Goal: Browse casually: Explore the website without a specific task or goal

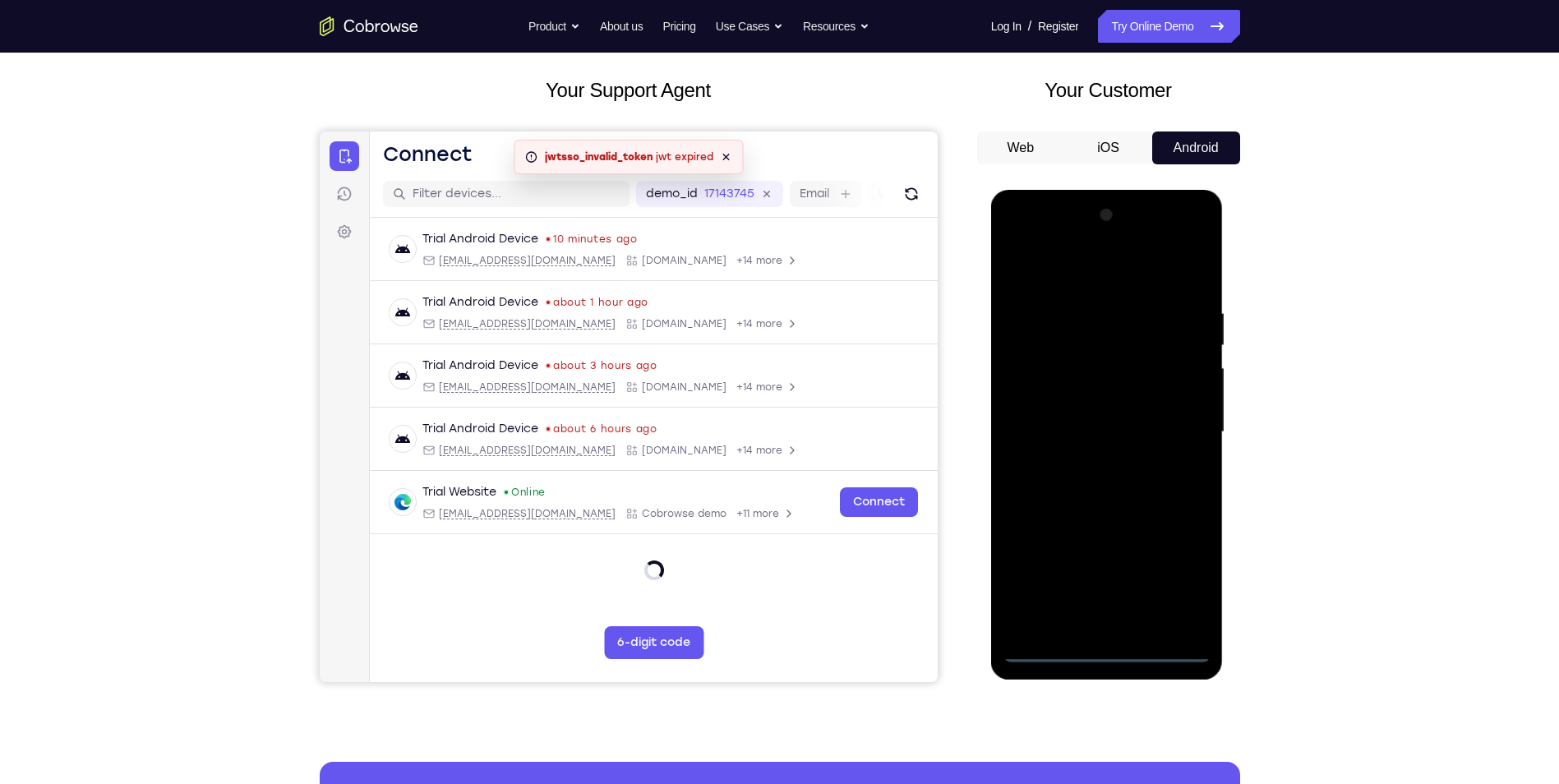
click at [1103, 653] on div at bounding box center [1107, 432] width 207 height 460
click at [1191, 569] on div at bounding box center [1107, 432] width 207 height 460
click at [1080, 275] on div at bounding box center [1107, 432] width 207 height 460
click at [1160, 424] on div at bounding box center [1107, 432] width 207 height 460
click at [1123, 626] on div at bounding box center [1107, 432] width 207 height 460
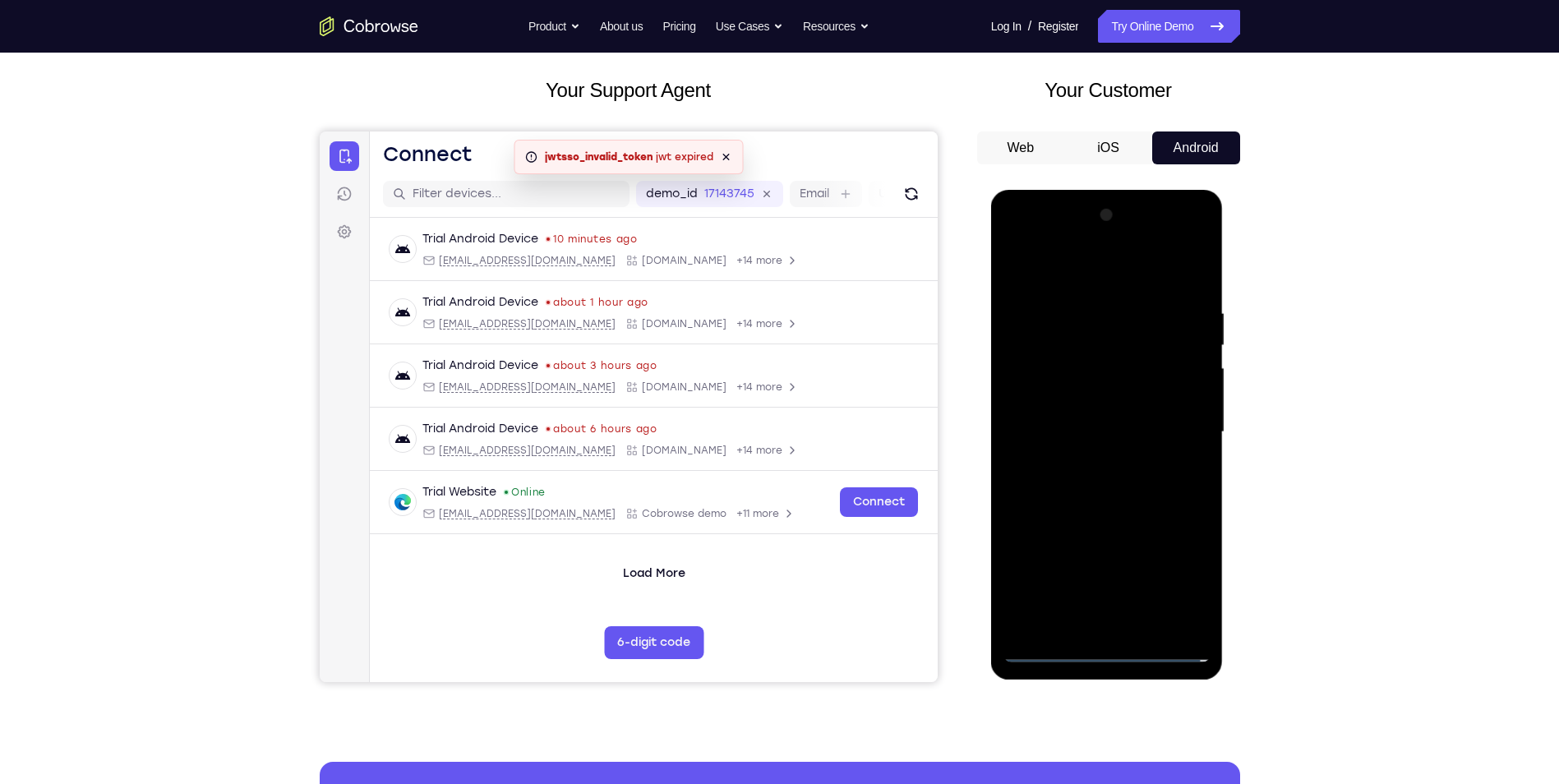
click at [1108, 414] on div at bounding box center [1107, 432] width 207 height 460
click at [1113, 429] on div at bounding box center [1107, 432] width 207 height 460
click at [1104, 508] on div at bounding box center [1107, 432] width 207 height 460
click at [1160, 397] on div at bounding box center [1107, 432] width 207 height 460
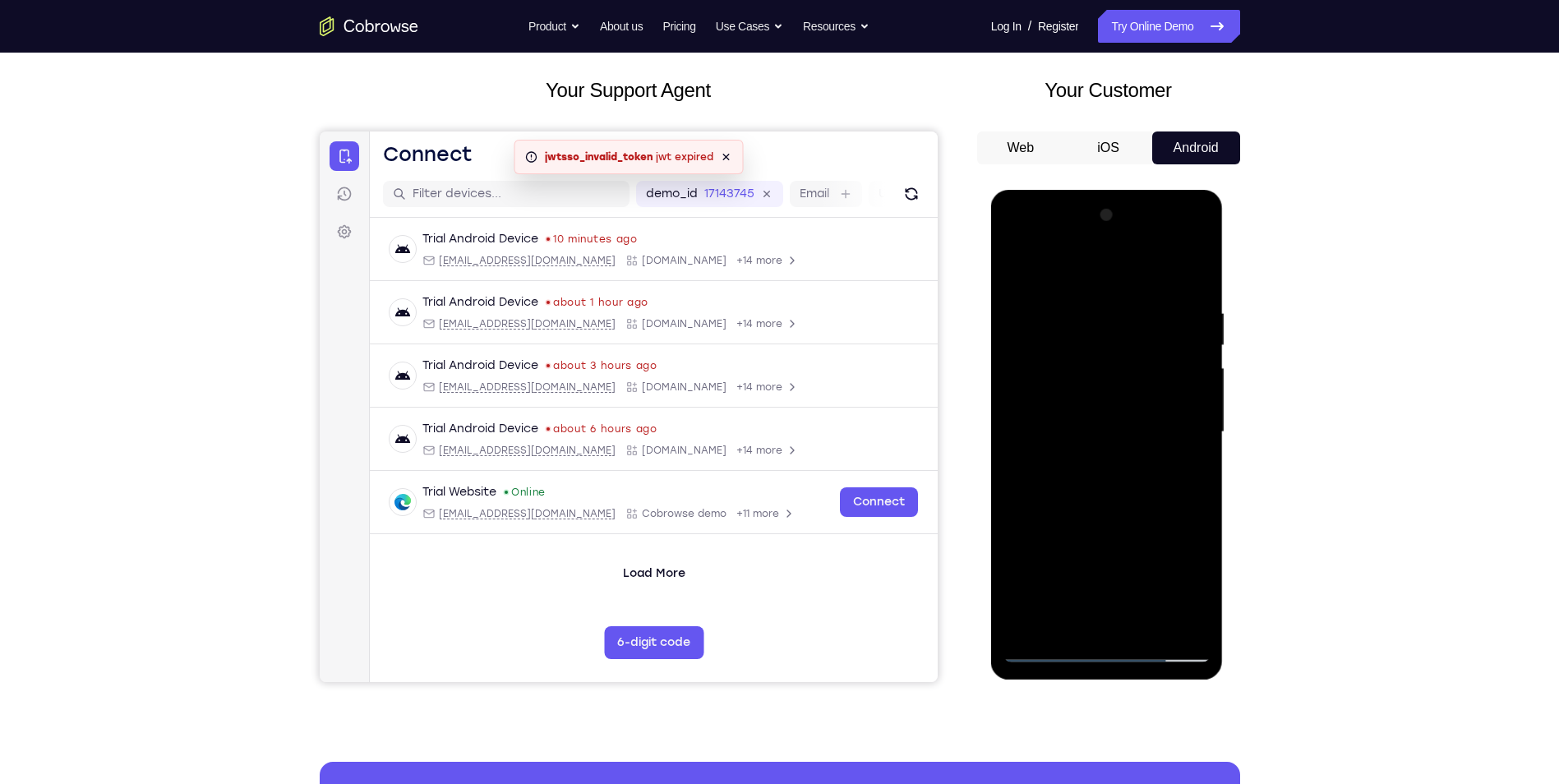
click at [1196, 459] on div at bounding box center [1107, 432] width 207 height 460
click at [1204, 457] on div at bounding box center [1107, 432] width 207 height 460
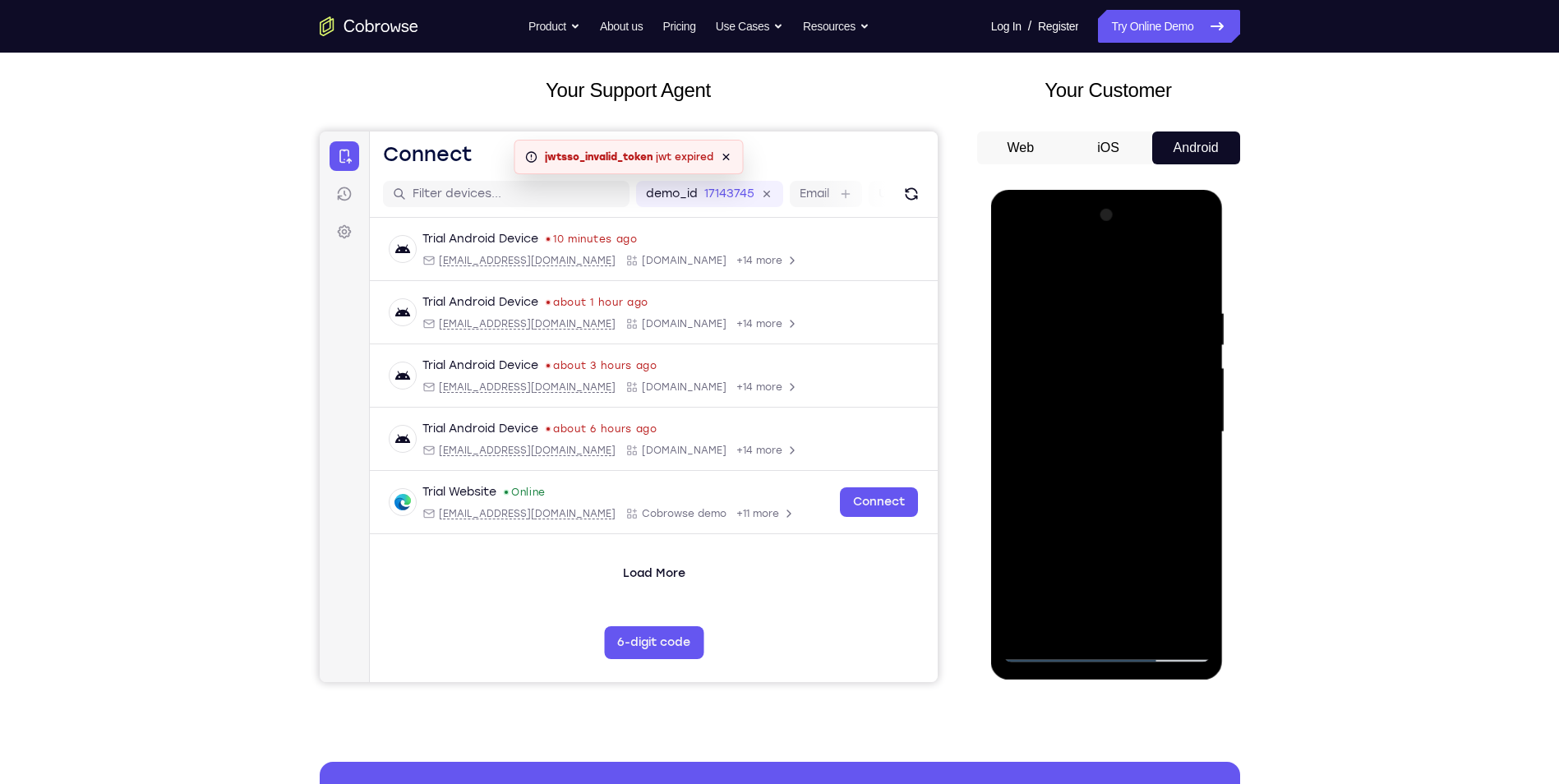
click at [1147, 625] on div at bounding box center [1107, 432] width 207 height 460
click at [1104, 525] on div at bounding box center [1107, 432] width 207 height 460
click at [1131, 459] on div at bounding box center [1107, 432] width 207 height 460
click at [1178, 473] on div at bounding box center [1107, 432] width 207 height 460
click at [1196, 590] on div at bounding box center [1107, 432] width 207 height 460
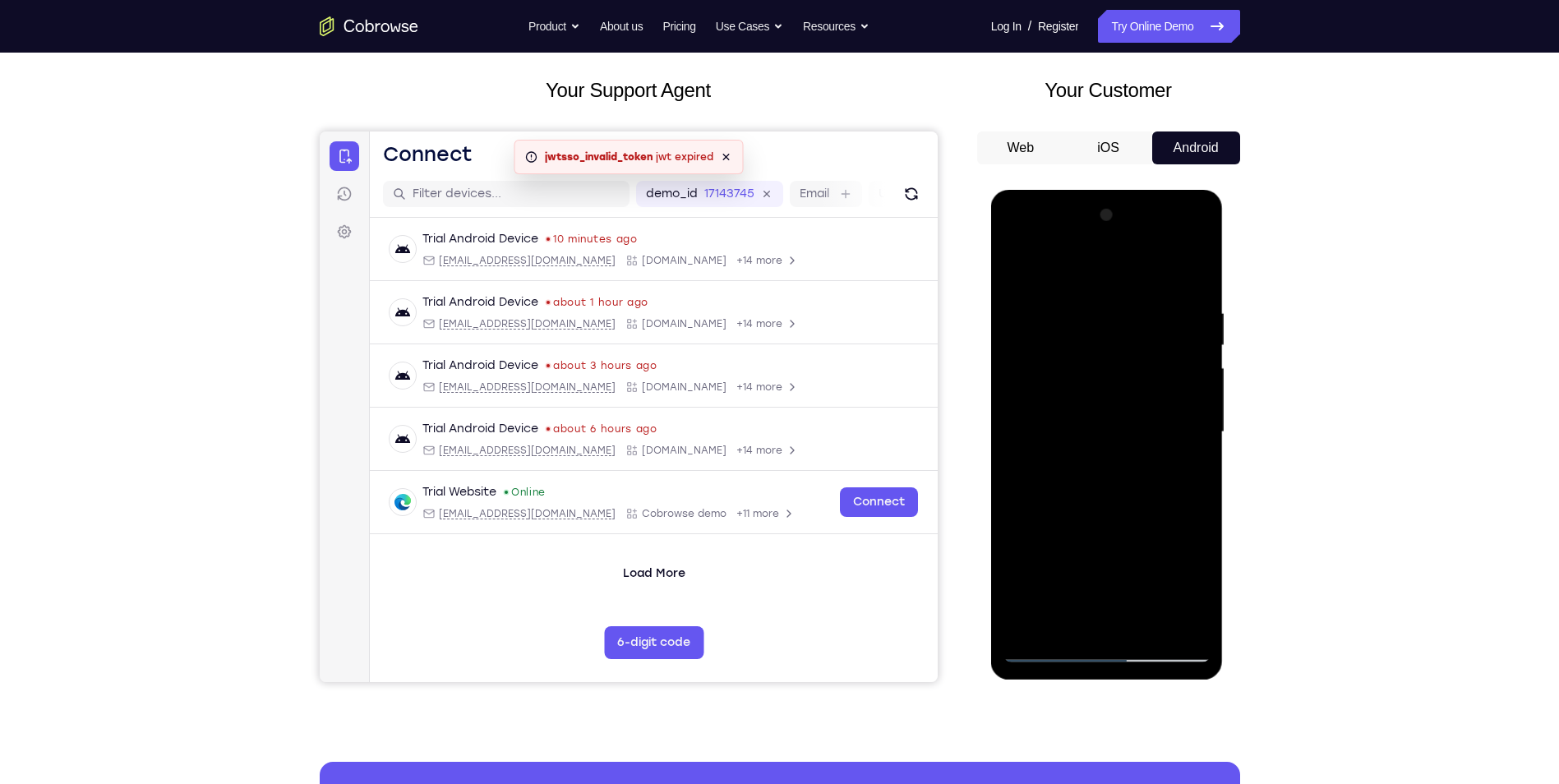
click at [1114, 474] on div at bounding box center [1107, 432] width 207 height 460
click at [1188, 470] on div at bounding box center [1107, 432] width 207 height 460
click at [1024, 273] on div at bounding box center [1107, 432] width 207 height 460
click at [1130, 468] on div at bounding box center [1107, 432] width 207 height 460
click at [1068, 617] on div at bounding box center [1107, 432] width 207 height 460
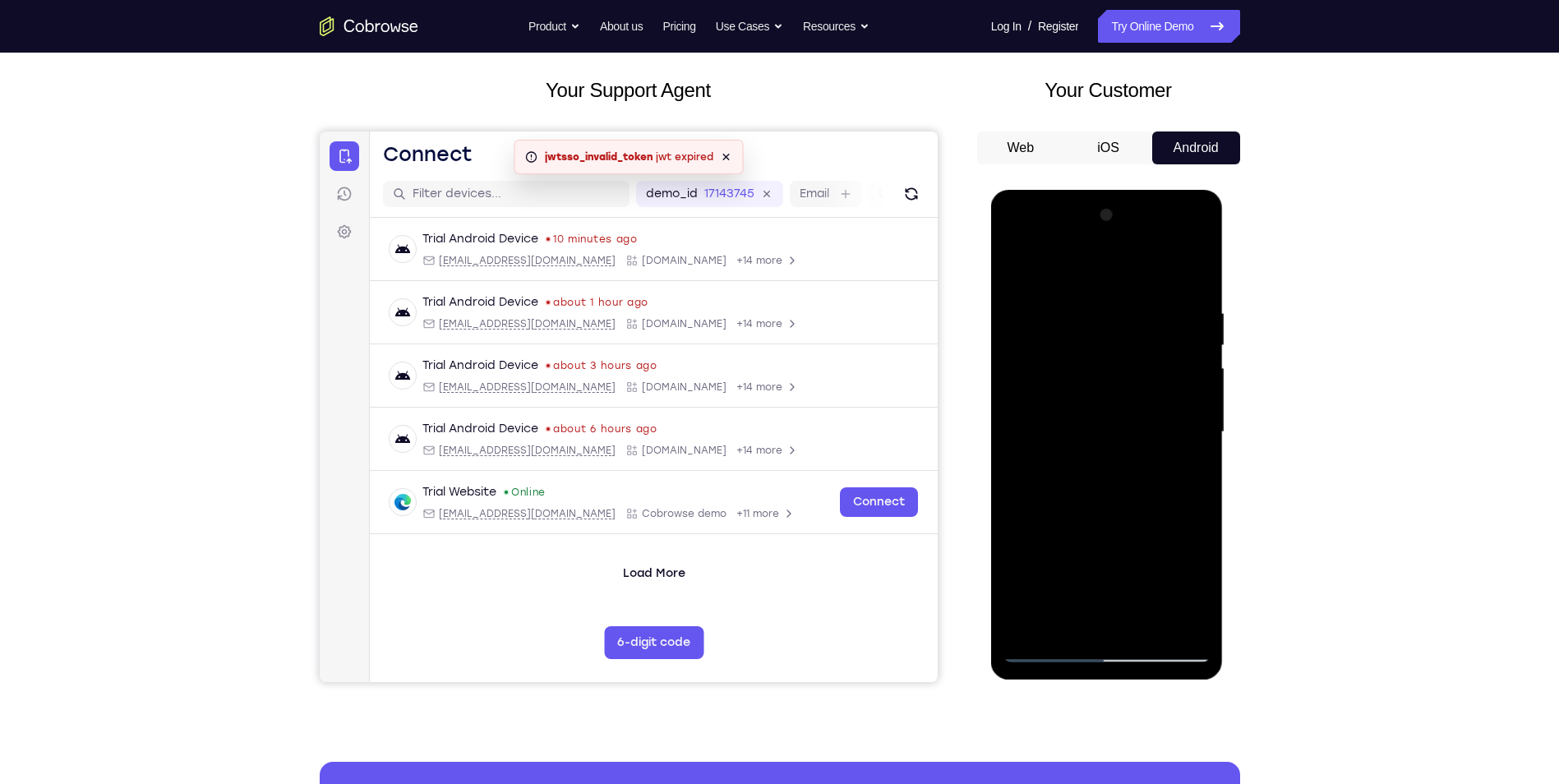
click at [1185, 478] on div at bounding box center [1107, 432] width 207 height 460
click at [1064, 626] on div at bounding box center [1107, 432] width 207 height 460
click at [1147, 549] on div at bounding box center [1107, 432] width 207 height 460
click at [1177, 457] on div at bounding box center [1107, 432] width 207 height 460
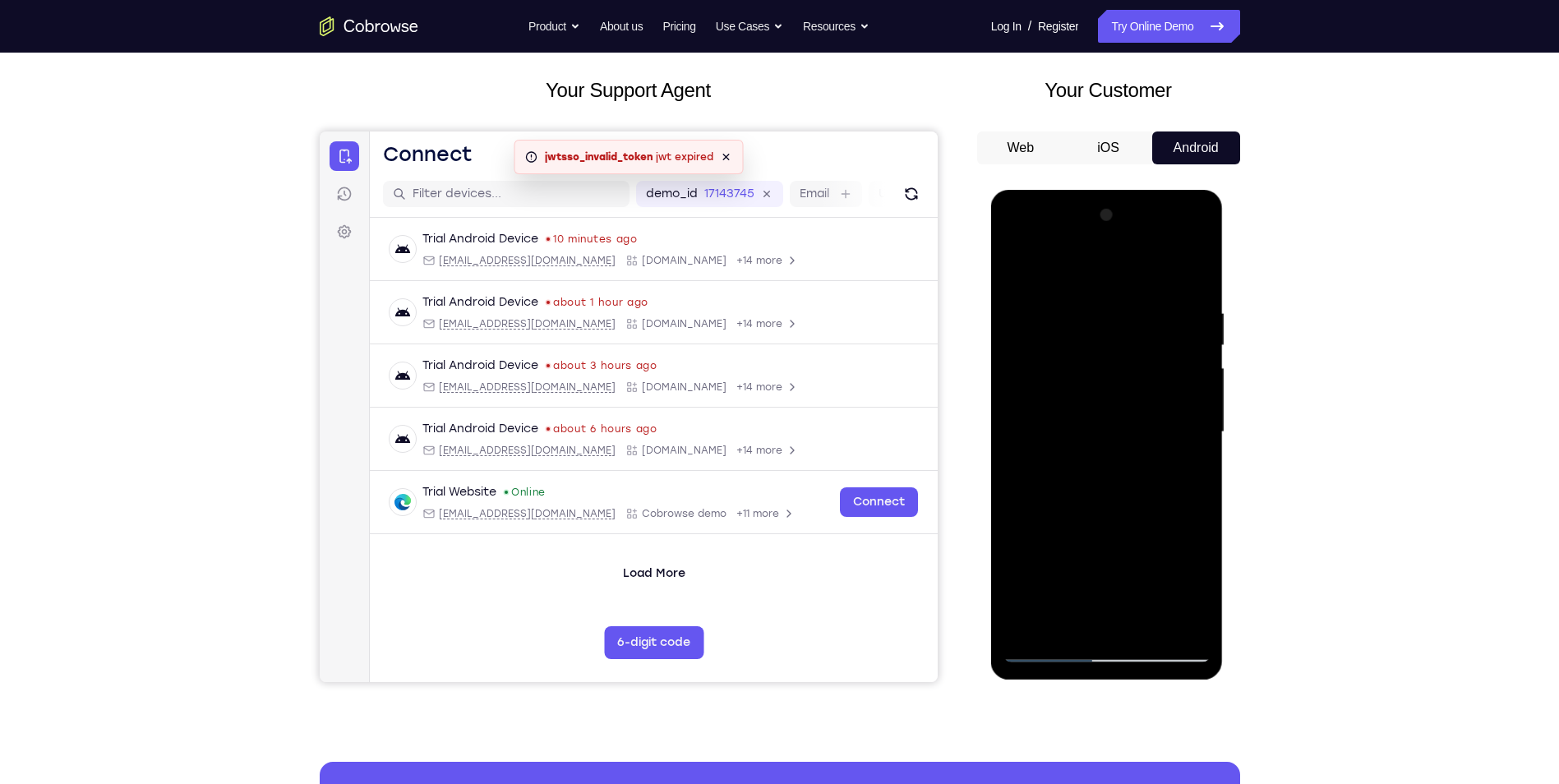
click at [1182, 464] on div at bounding box center [1107, 432] width 207 height 460
click at [1019, 269] on div at bounding box center [1107, 432] width 207 height 460
drag, startPoint x: 1119, startPoint y: 552, endPoint x: 1120, endPoint y: 418, distance: 134.0
click at [1120, 418] on div at bounding box center [1107, 432] width 207 height 460
click at [1025, 267] on div at bounding box center [1107, 432] width 207 height 460
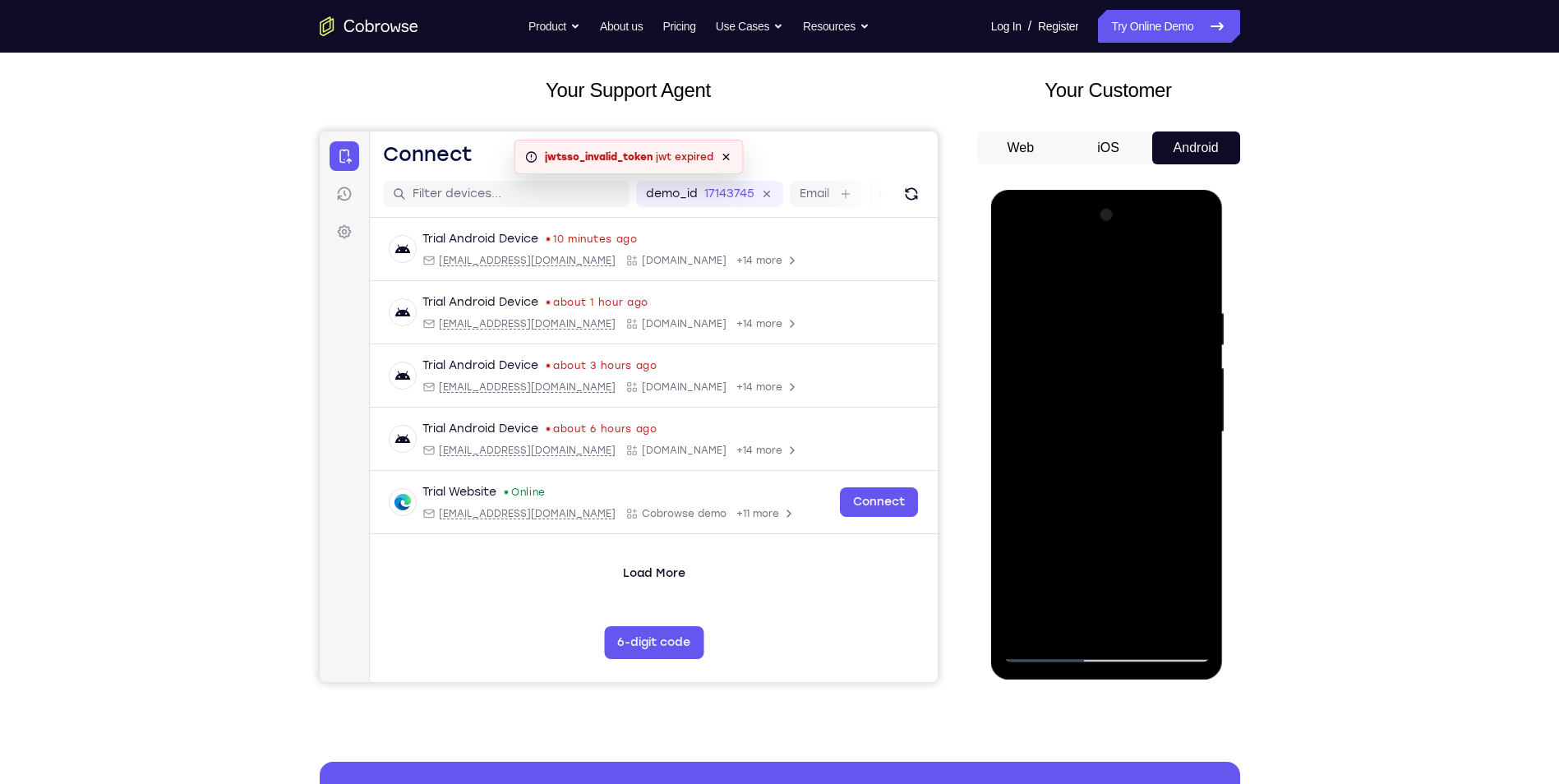
drag, startPoint x: 1141, startPoint y: 553, endPoint x: 1136, endPoint y: 301, distance: 252.0
click at [1136, 302] on div at bounding box center [1107, 432] width 207 height 460
drag, startPoint x: 1150, startPoint y: 457, endPoint x: 1183, endPoint y: 207, distance: 252.2
click at [1183, 208] on div at bounding box center [1107, 432] width 207 height 460
drag, startPoint x: 1131, startPoint y: 459, endPoint x: 1196, endPoint y: 155, distance: 310.9
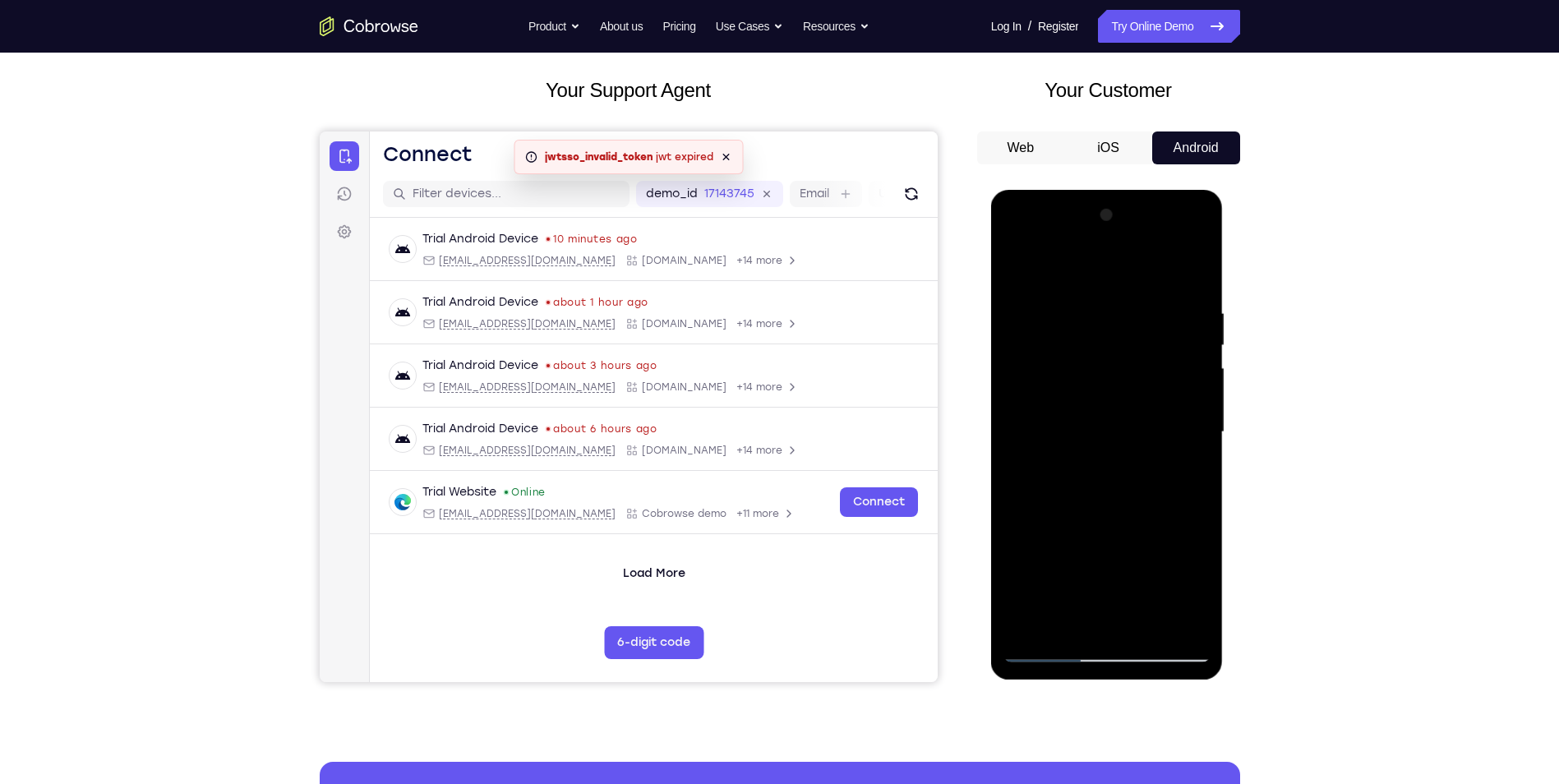
click at [1196, 190] on html "Online web based iOS Simulators and Android Emulators. Run iPhone, iPad, Mobile…" at bounding box center [1108, 436] width 234 height 493
drag, startPoint x: 1158, startPoint y: 501, endPoint x: 1189, endPoint y: 281, distance: 222.2
click at [1186, 285] on div at bounding box center [1107, 432] width 207 height 460
drag, startPoint x: 1159, startPoint y: 424, endPoint x: 1211, endPoint y: 197, distance: 232.9
click at [1208, 202] on div at bounding box center [1108, 435] width 232 height 490
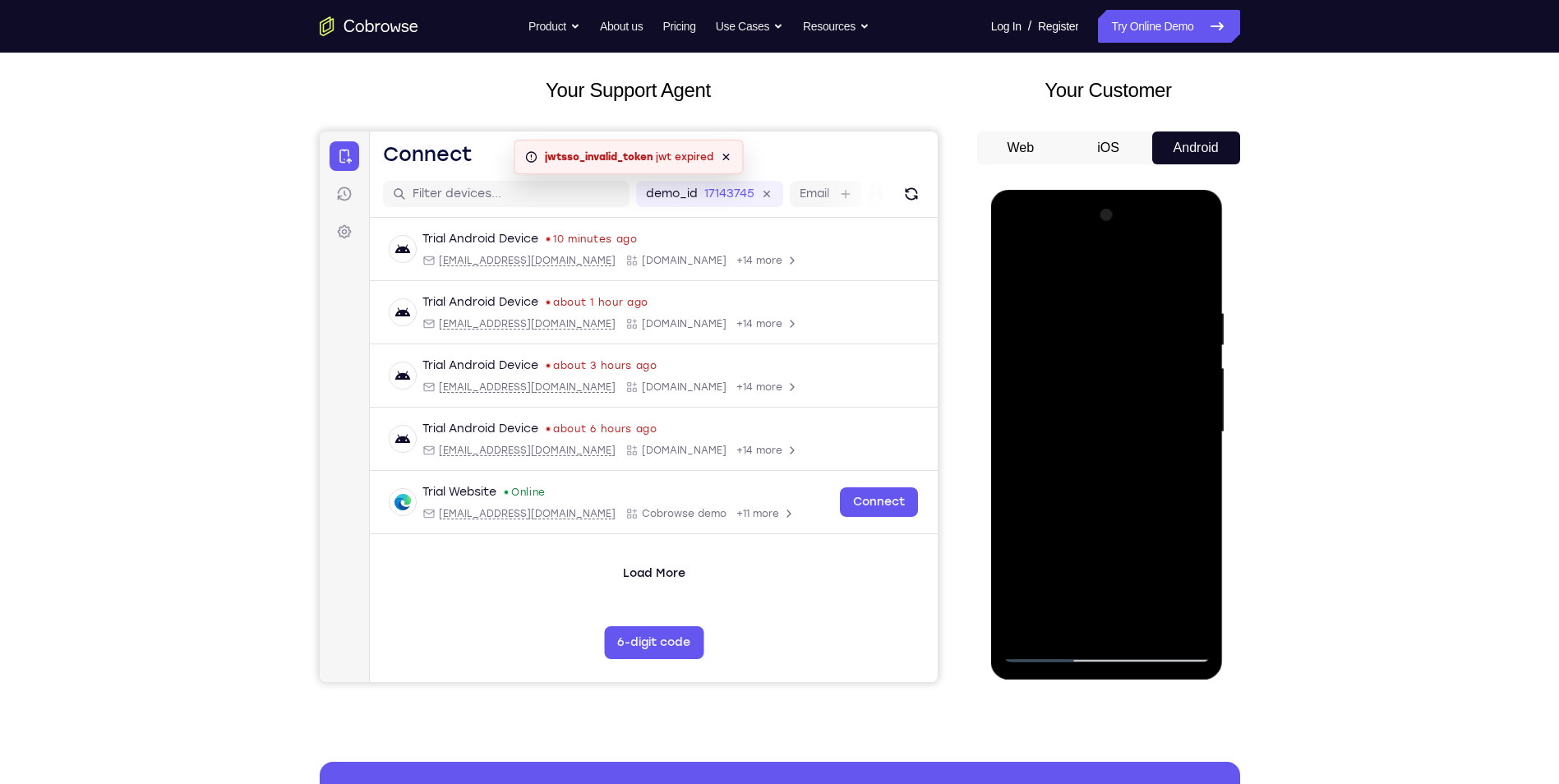
drag, startPoint x: 1175, startPoint y: 476, endPoint x: 1203, endPoint y: 207, distance: 270.5
click at [1203, 207] on div at bounding box center [1107, 432] width 207 height 460
drag, startPoint x: 1163, startPoint y: 537, endPoint x: 1190, endPoint y: 170, distance: 368.0
click at [1190, 190] on html "Online web based iOS Simulators and Android Emulators. Run iPhone, iPad, Mobile…" at bounding box center [1108, 436] width 234 height 493
drag, startPoint x: 1142, startPoint y: 493, endPoint x: 2164, endPoint y: 374, distance: 1028.9
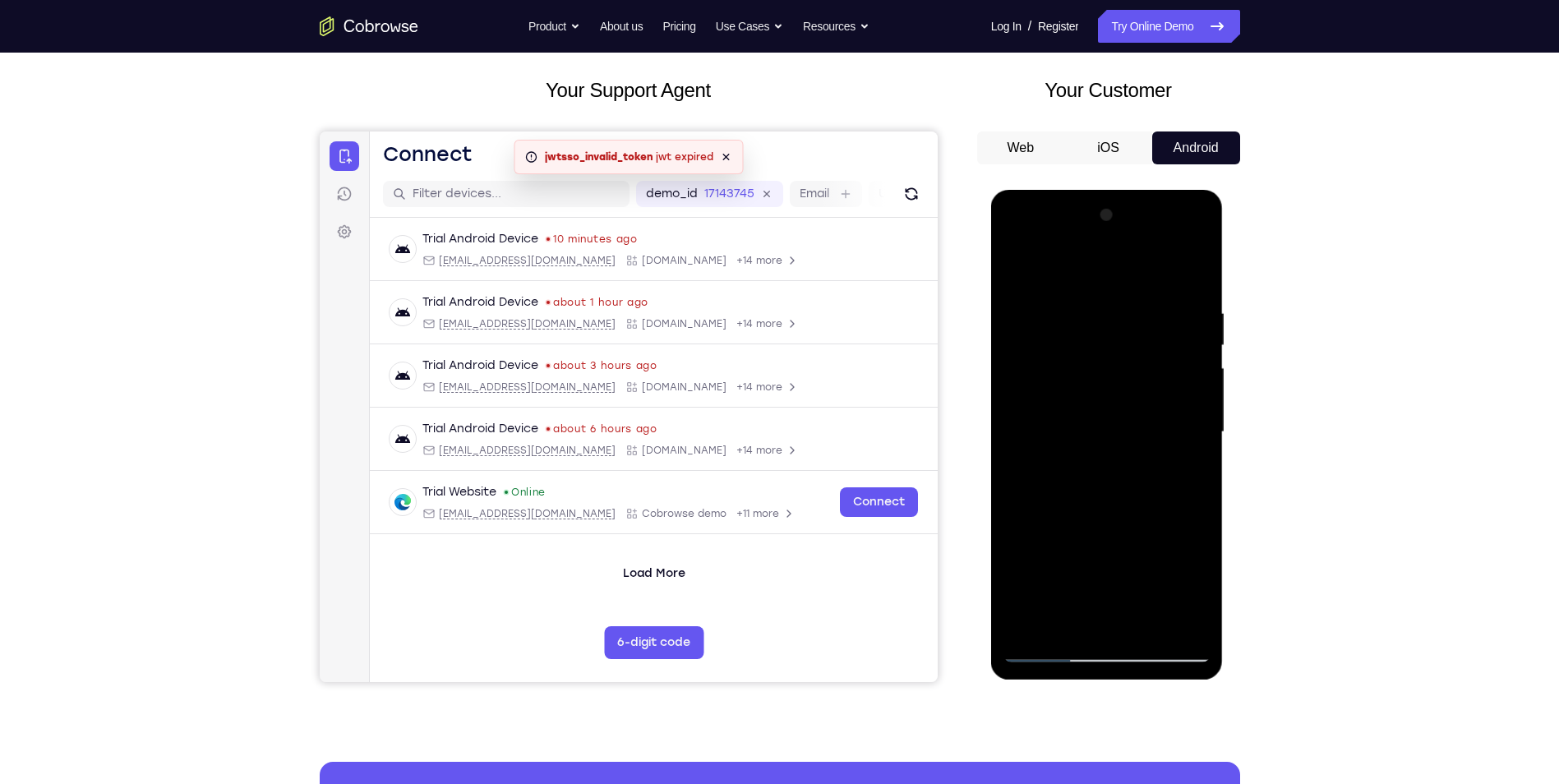
click at [1173, 190] on html "Online web based iOS Simulators and Android Emulators. Run iPhone, iPad, Mobile…" at bounding box center [1108, 436] width 234 height 493
drag, startPoint x: 1120, startPoint y: 554, endPoint x: 1163, endPoint y: 224, distance: 332.8
click at [1160, 229] on div at bounding box center [1107, 432] width 207 height 460
drag, startPoint x: 1149, startPoint y: 480, endPoint x: 1149, endPoint y: 202, distance: 278.0
click at [1149, 204] on div at bounding box center [1107, 432] width 207 height 460
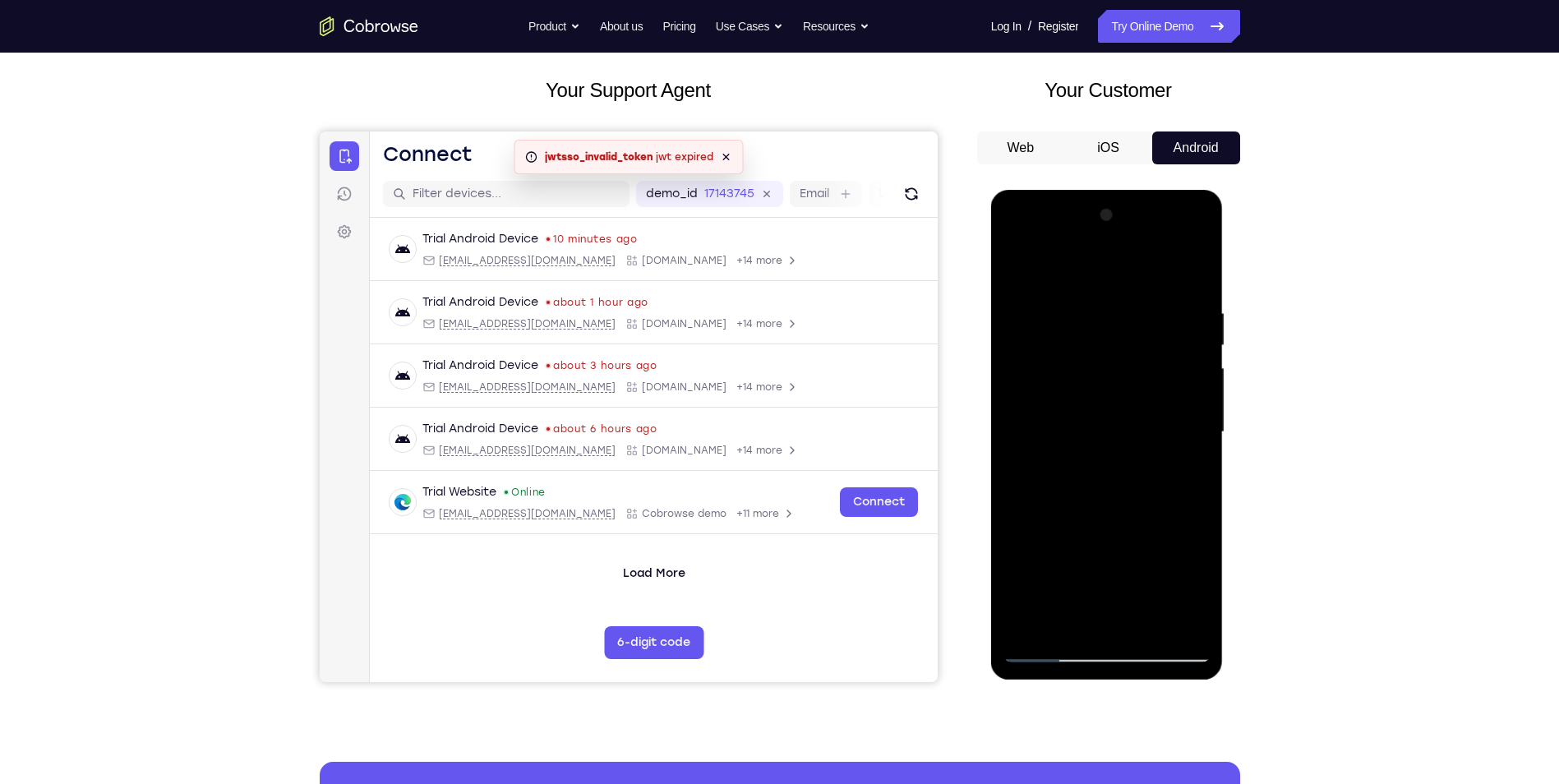
drag, startPoint x: 1145, startPoint y: 527, endPoint x: 1186, endPoint y: 143, distance: 386.2
click at [1186, 190] on html "Online web based iOS Simulators and Android Emulators. Run iPhone, iPad, Mobile…" at bounding box center [1108, 436] width 234 height 493
drag, startPoint x: 1128, startPoint y: 497, endPoint x: 1149, endPoint y: 216, distance: 281.8
click at [1148, 219] on div at bounding box center [1107, 432] width 207 height 460
drag, startPoint x: 1127, startPoint y: 505, endPoint x: 1133, endPoint y: 230, distance: 275.1
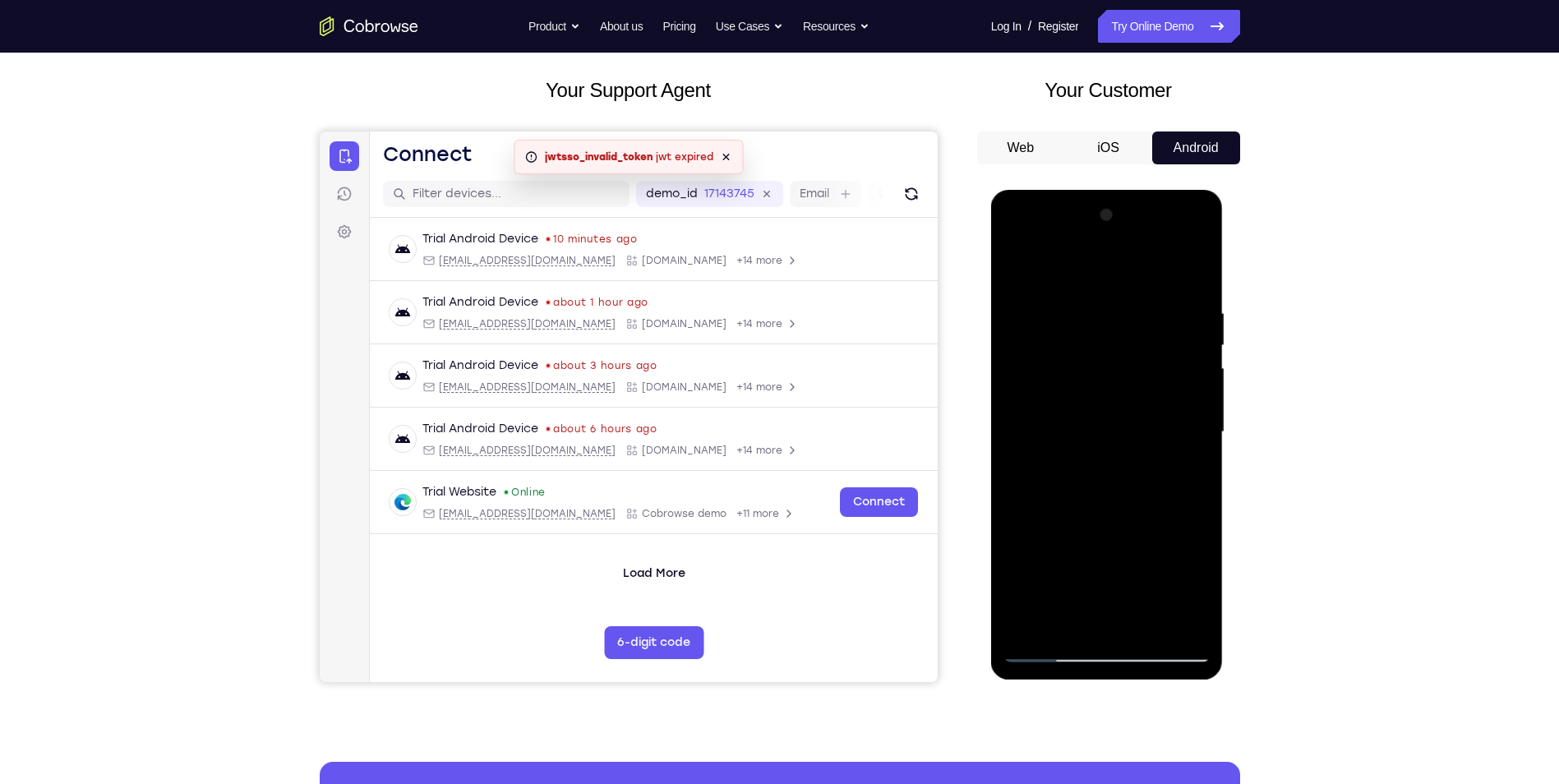
click at [1131, 238] on div at bounding box center [1107, 432] width 207 height 460
drag, startPoint x: 1135, startPoint y: 427, endPoint x: 1130, endPoint y: 192, distance: 235.1
click at [1131, 200] on div at bounding box center [1108, 435] width 232 height 490
drag, startPoint x: 1131, startPoint y: 414, endPoint x: 1142, endPoint y: 125, distance: 289.2
click at [1142, 190] on html "Online web based iOS Simulators and Android Emulators. Run iPhone, iPad, Mobile…" at bounding box center [1108, 436] width 234 height 493
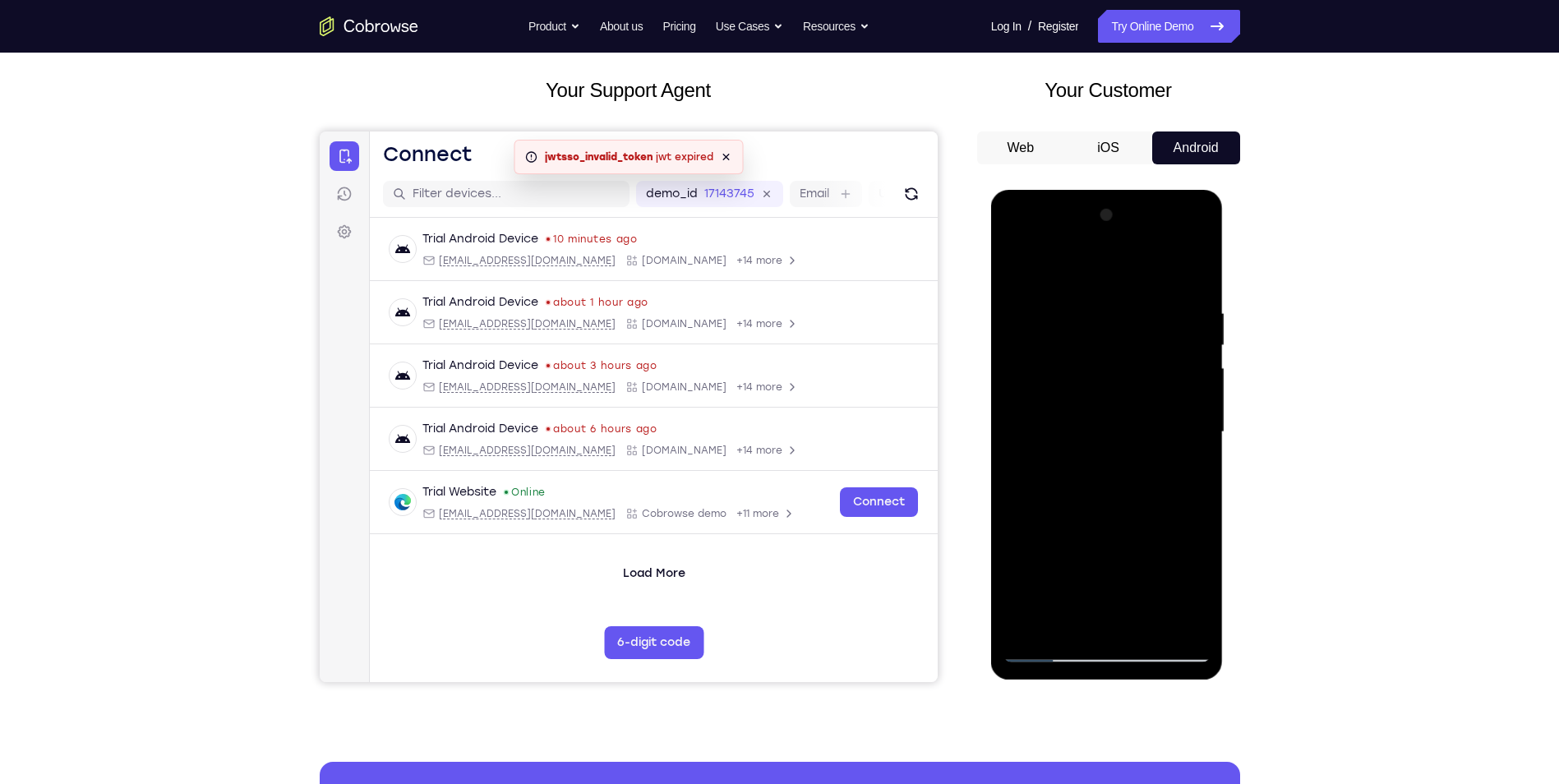
drag, startPoint x: 1175, startPoint y: 514, endPoint x: 1157, endPoint y: 245, distance: 269.6
click at [1157, 247] on div at bounding box center [1107, 432] width 207 height 460
drag, startPoint x: 1146, startPoint y: 473, endPoint x: 1166, endPoint y: 208, distance: 265.8
click at [1164, 212] on div at bounding box center [1107, 432] width 207 height 460
drag, startPoint x: 1128, startPoint y: 508, endPoint x: 1136, endPoint y: 195, distance: 313.1
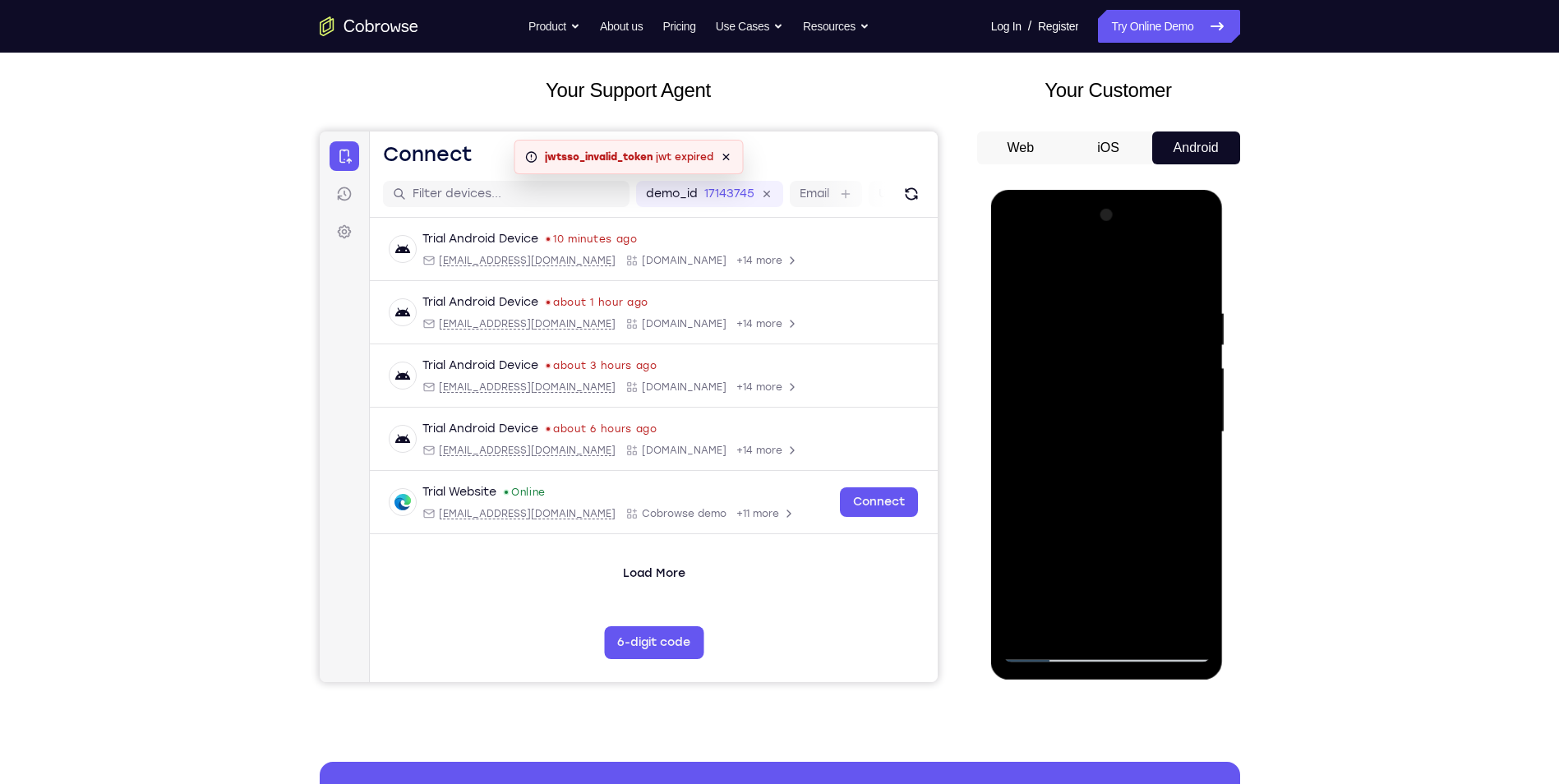
click at [1135, 204] on div at bounding box center [1107, 432] width 207 height 460
drag, startPoint x: 1135, startPoint y: 439, endPoint x: 1191, endPoint y: 219, distance: 227.0
click at [1186, 227] on div at bounding box center [1107, 432] width 207 height 460
drag, startPoint x: 1135, startPoint y: 500, endPoint x: 1160, endPoint y: 232, distance: 269.2
click at [1160, 236] on div at bounding box center [1107, 432] width 207 height 460
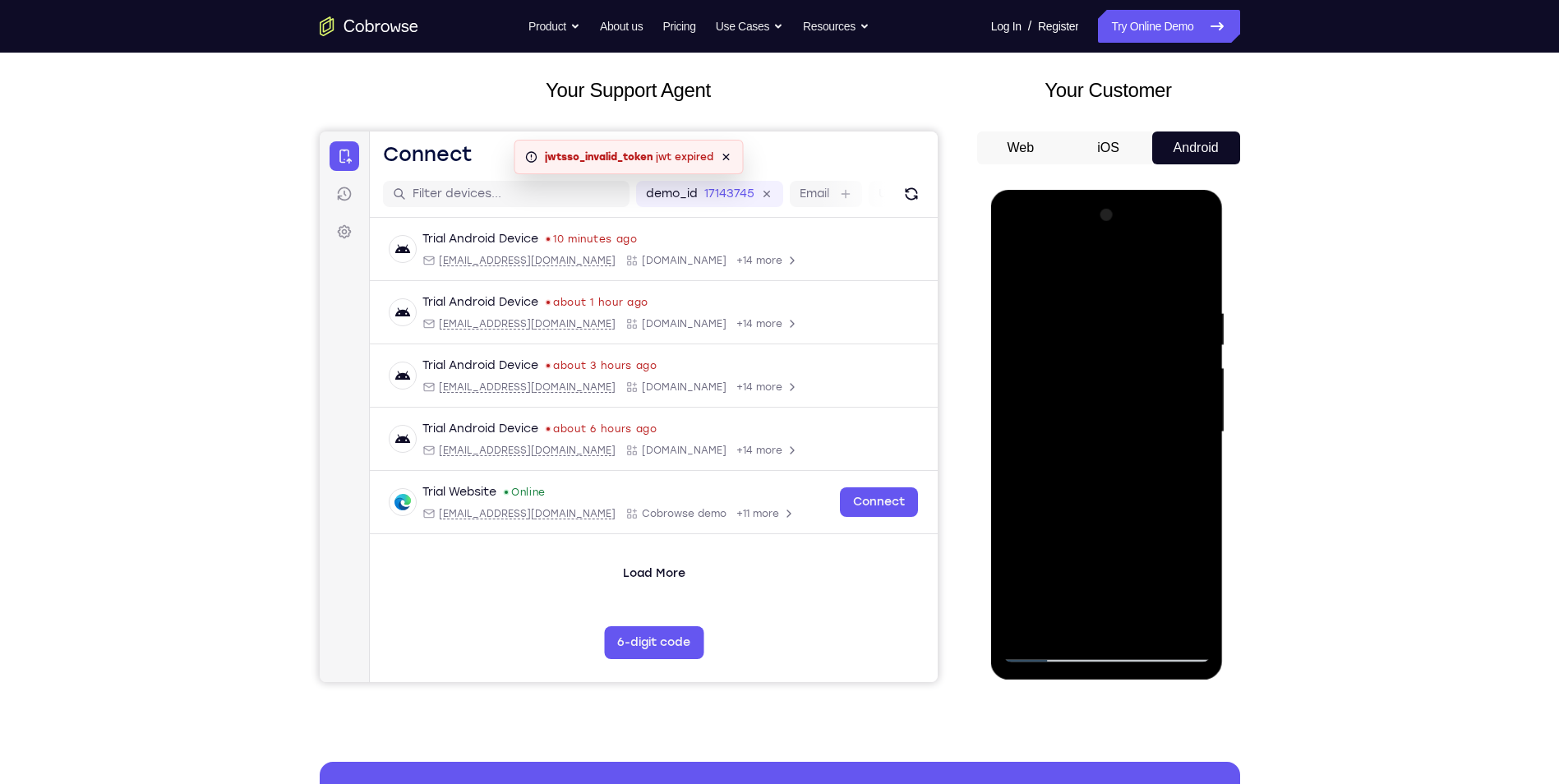
drag, startPoint x: 1151, startPoint y: 473, endPoint x: 1169, endPoint y: 180, distance: 293.6
click at [1169, 190] on html "Online web based iOS Simulators and Android Emulators. Run iPhone, iPad, Mobile…" at bounding box center [1108, 436] width 234 height 493
drag, startPoint x: 1131, startPoint y: 483, endPoint x: 1161, endPoint y: 158, distance: 326.4
click at [1161, 190] on html "Online web based iOS Simulators and Android Emulators. Run iPhone, iPad, Mobile…" at bounding box center [1108, 436] width 234 height 493
drag, startPoint x: 1153, startPoint y: 386, endPoint x: 1251, endPoint y: 313, distance: 122.2
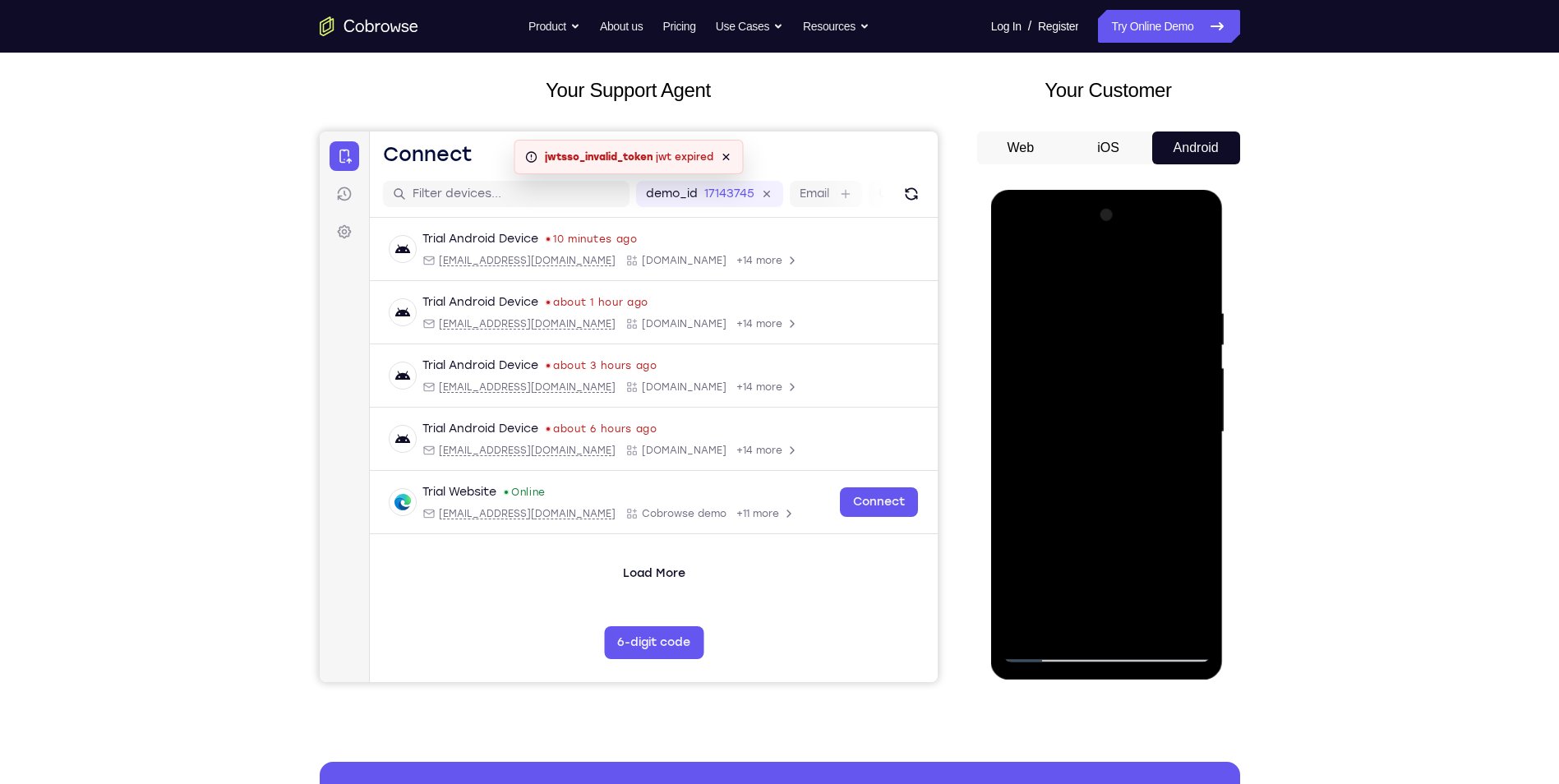
click at [1225, 313] on html "Online web based iOS Simulators and Android Emulators. Run iPhone, iPad, Mobile…" at bounding box center [1108, 436] width 234 height 493
drag, startPoint x: 1156, startPoint y: 473, endPoint x: 1228, endPoint y: 252, distance: 232.4
click at [1225, 252] on html "Online web based iOS Simulators and Android Emulators. Run iPhone, iPad, Mobile…" at bounding box center [1108, 436] width 234 height 493
click at [1145, 631] on div at bounding box center [1107, 432] width 207 height 460
drag, startPoint x: 1132, startPoint y: 504, endPoint x: 1135, endPoint y: 437, distance: 67.1
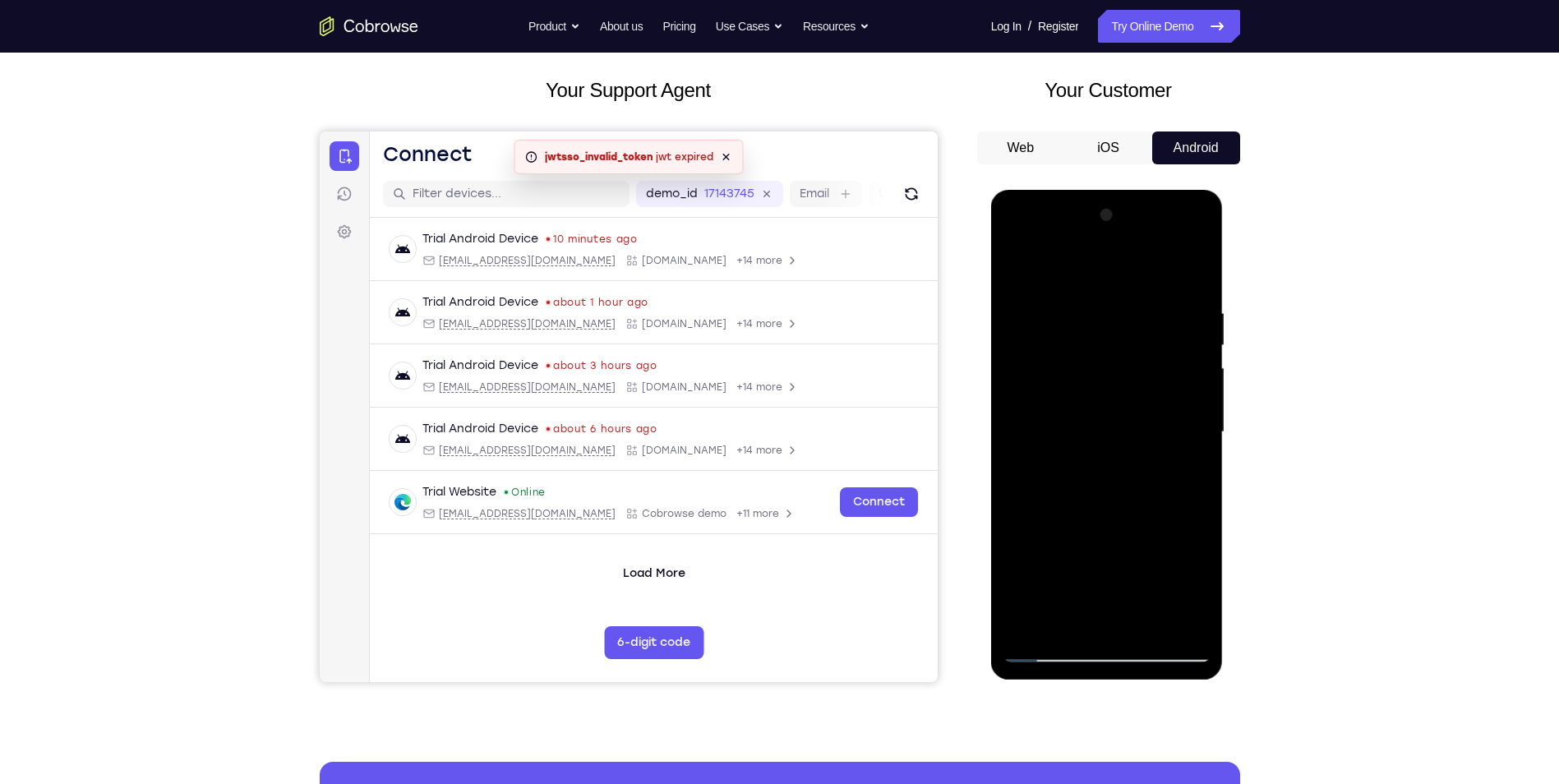
click at [1135, 437] on div at bounding box center [1107, 432] width 207 height 460
click at [1049, 651] on div at bounding box center [1107, 432] width 207 height 460
click at [1071, 621] on div at bounding box center [1107, 432] width 207 height 460
click at [1091, 268] on div at bounding box center [1107, 432] width 207 height 460
drag, startPoint x: 1117, startPoint y: 309, endPoint x: 1105, endPoint y: 454, distance: 145.5
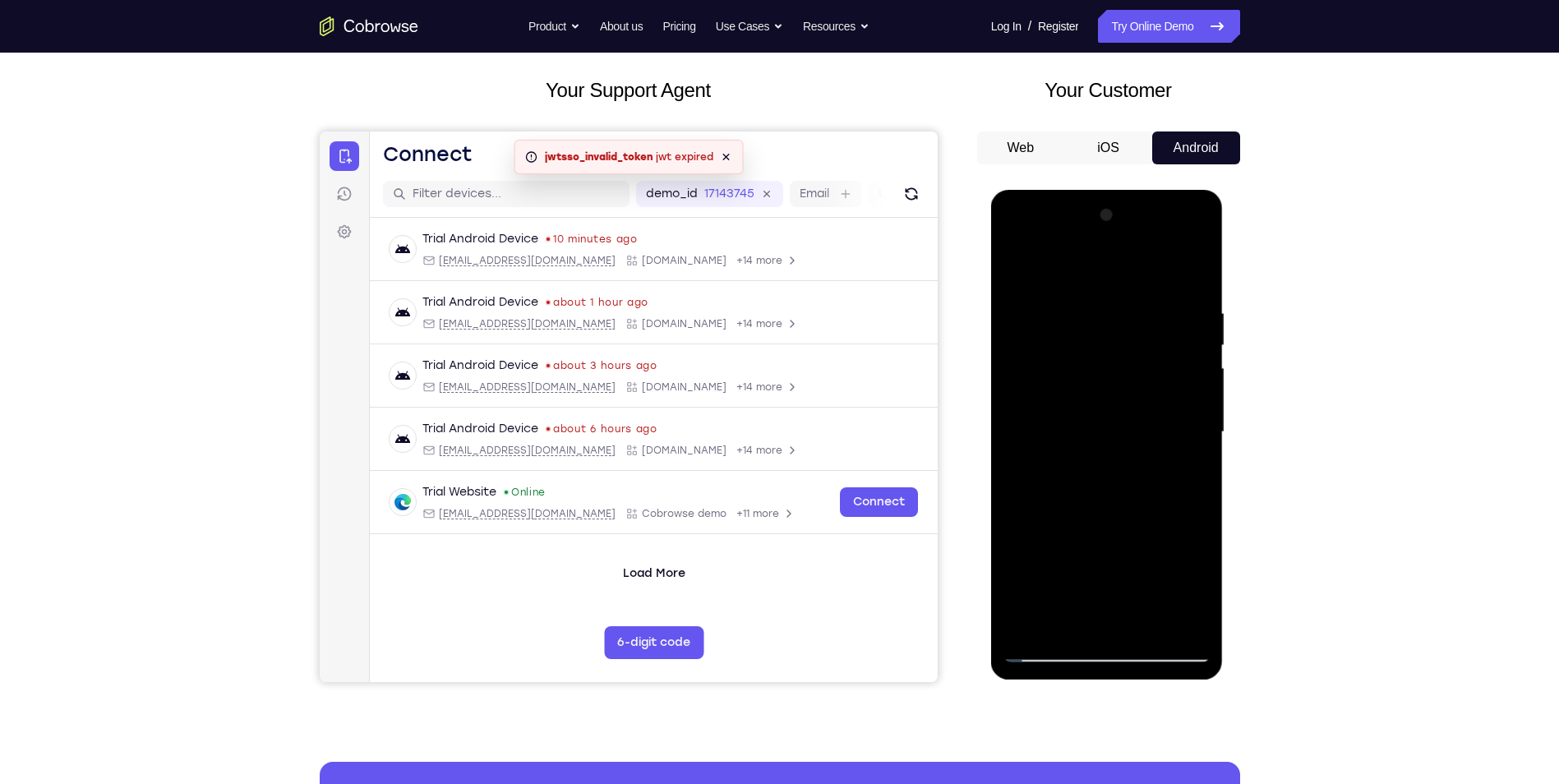
click at [1105, 454] on div at bounding box center [1107, 432] width 207 height 460
click at [1026, 265] on div at bounding box center [1107, 432] width 207 height 460
click at [1066, 288] on div at bounding box center [1107, 432] width 207 height 460
click at [1169, 266] on div at bounding box center [1107, 432] width 207 height 460
